Goal: Information Seeking & Learning: Learn about a topic

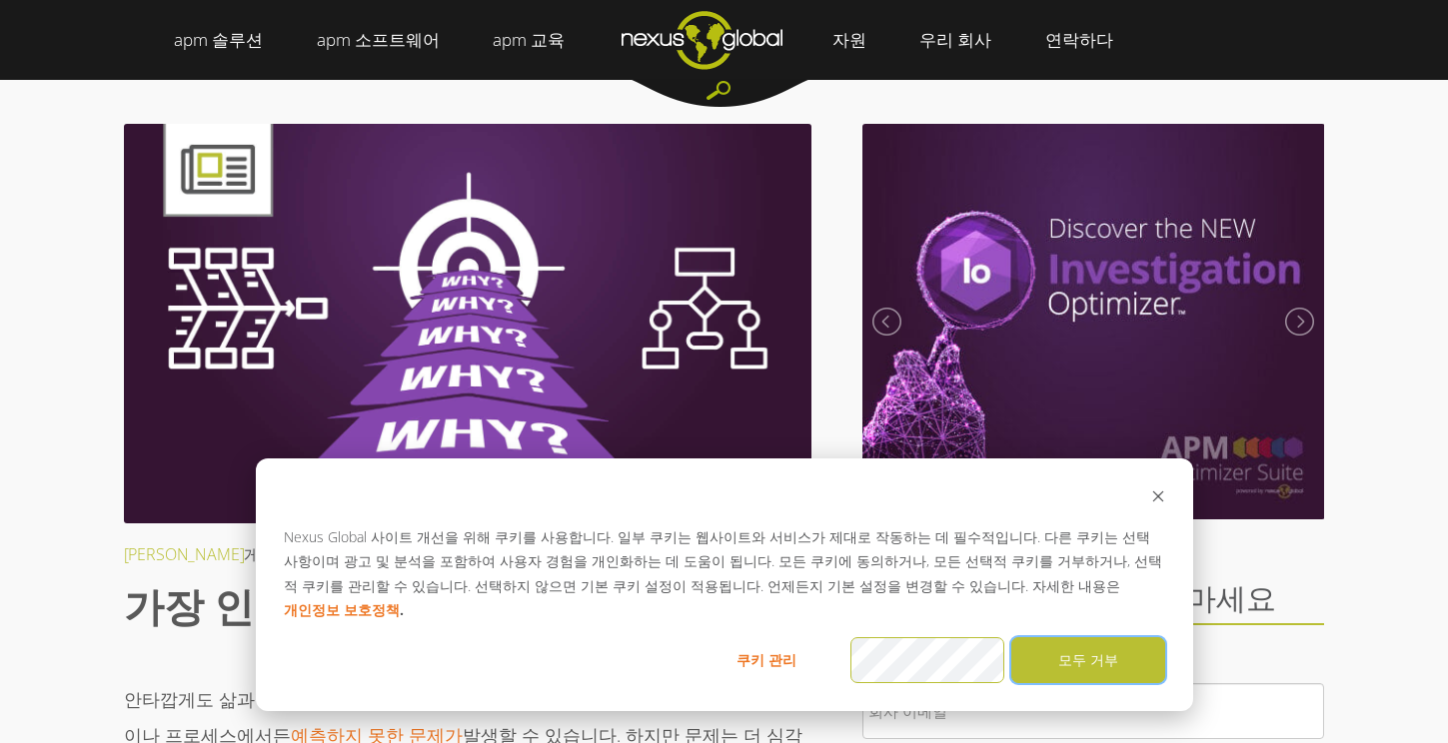
click at [1103, 656] on font "모두 거부" at bounding box center [1088, 660] width 60 height 25
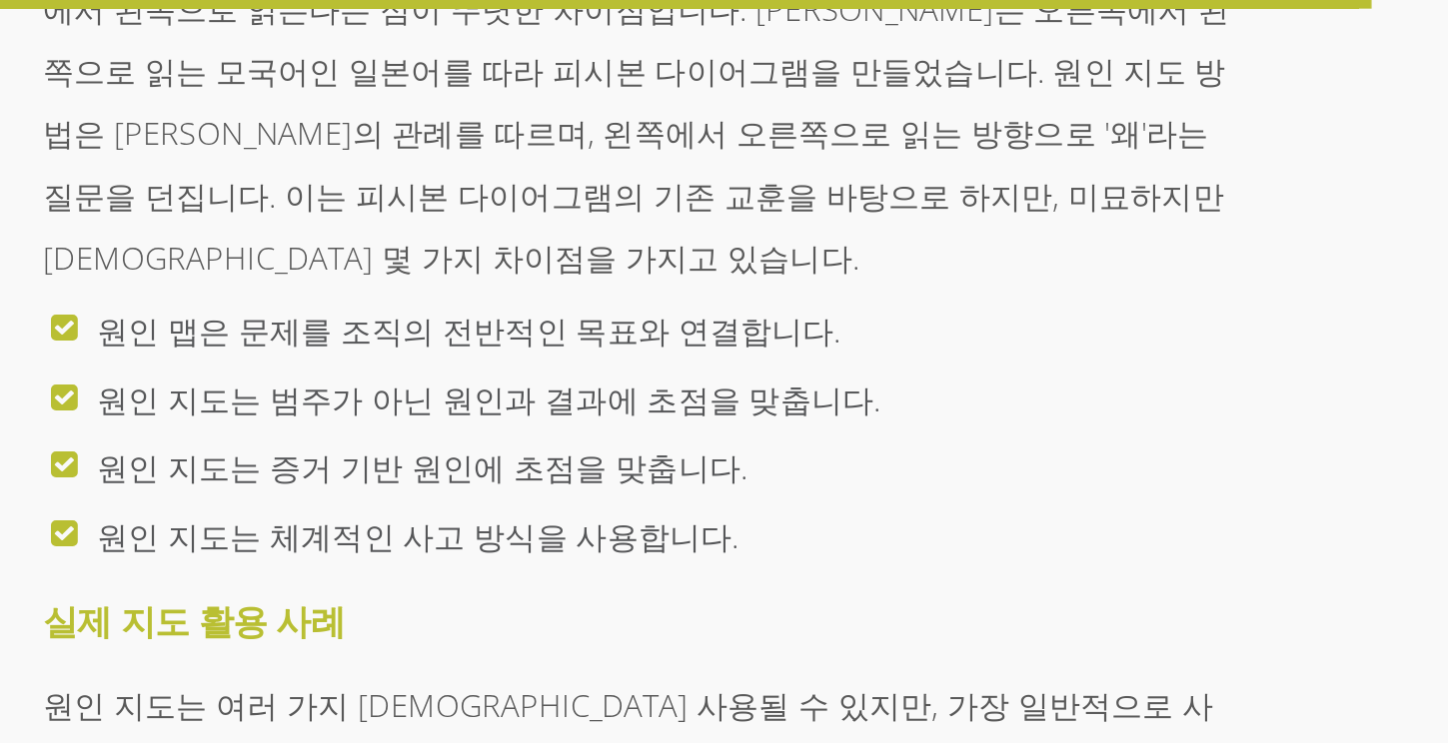
scroll to position [7650, 0]
